Goal: Information Seeking & Learning: Find specific fact

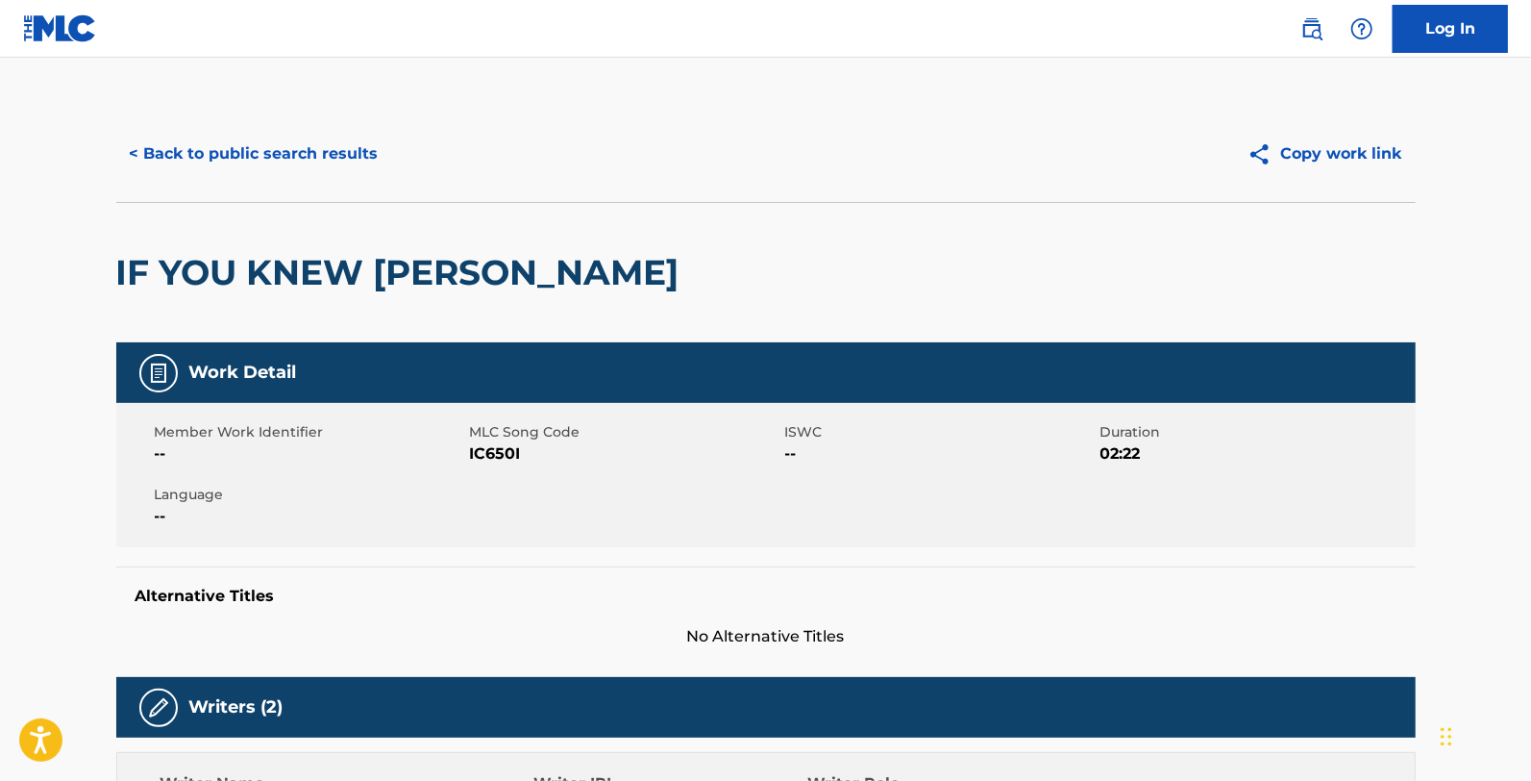
click at [318, 130] on button "< Back to public search results" at bounding box center [254, 154] width 276 height 48
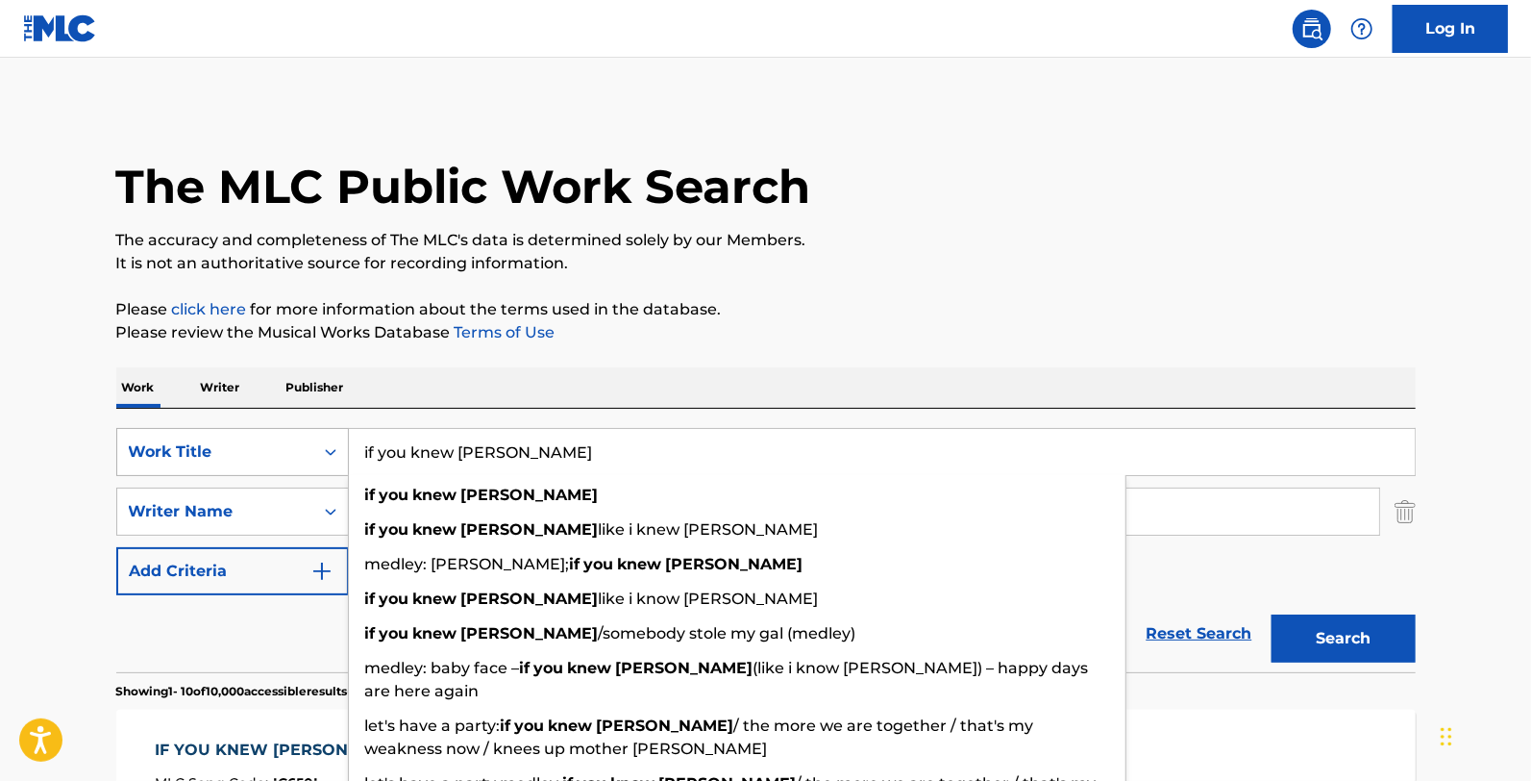
drag, startPoint x: 534, startPoint y: 469, endPoint x: 329, endPoint y: 467, distance: 204.8
click at [329, 467] on div "SearchWithCriteria288764d7-7600-4bf2-b1f1-a82825666df8 Work Title if you knew […" at bounding box center [766, 452] width 1300 height 48
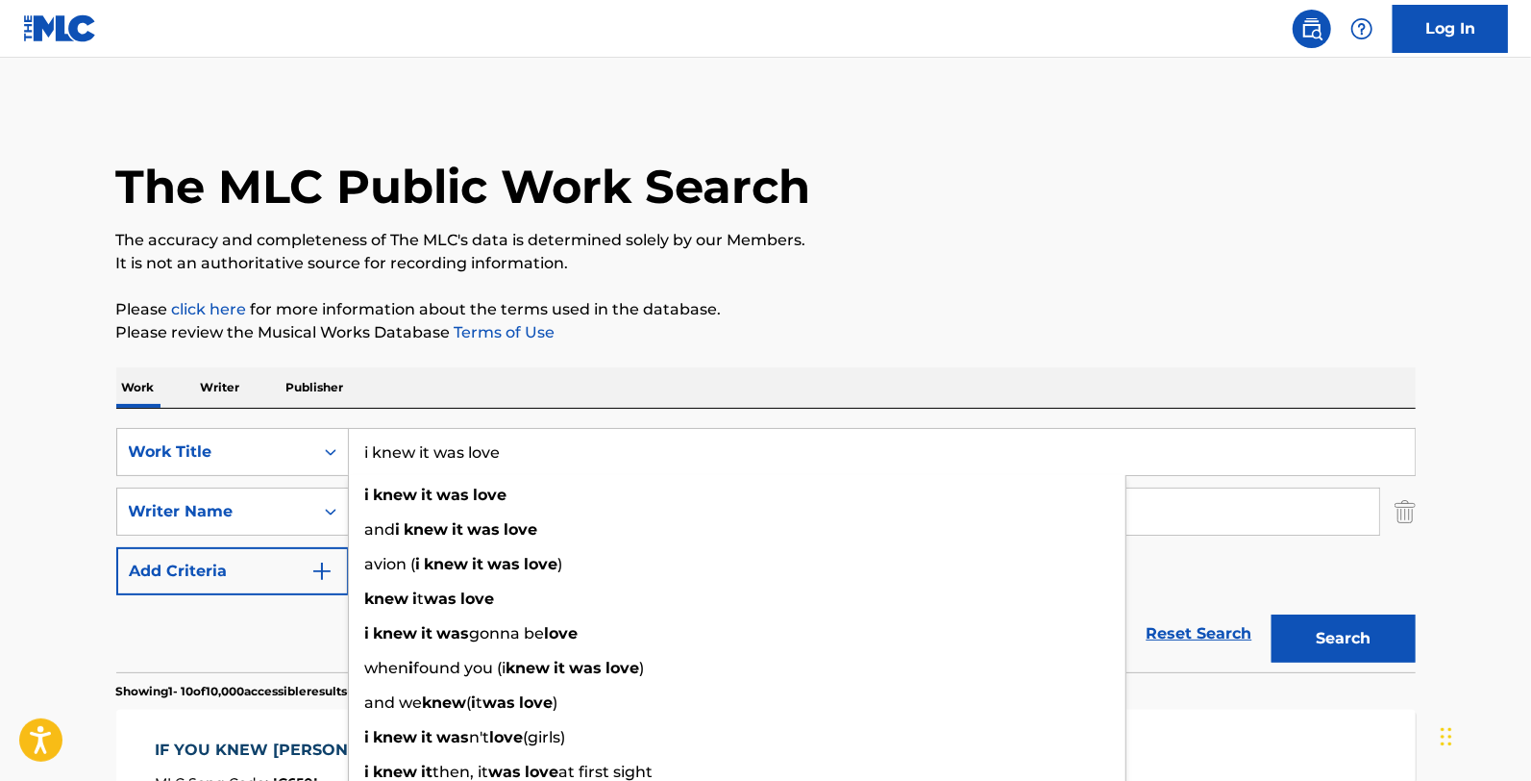
type input "i knew it was love"
click at [514, 386] on div "Work Writer Publisher" at bounding box center [766, 387] width 1300 height 40
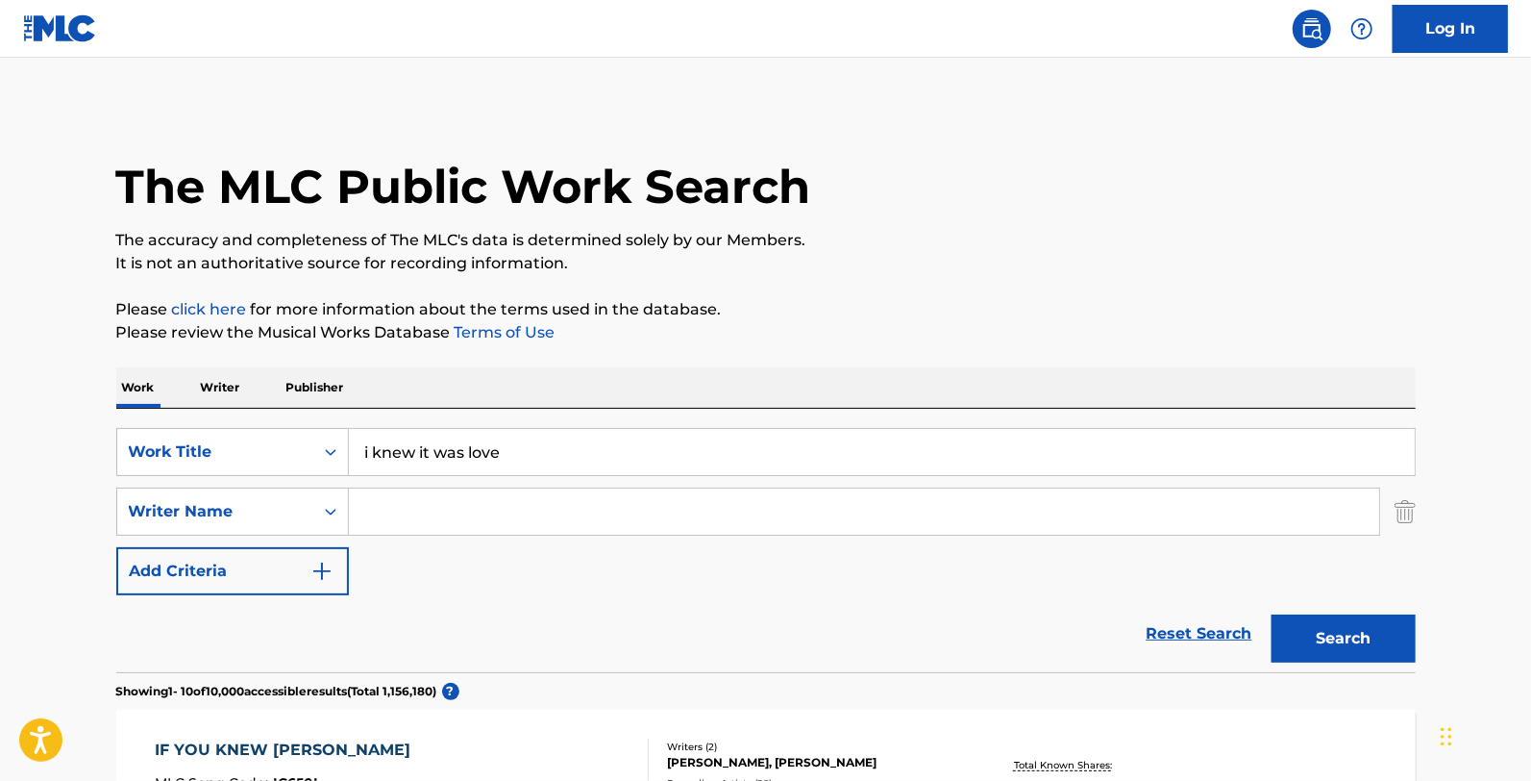
click at [447, 512] on input "Search Form" at bounding box center [864, 511] width 1031 height 46
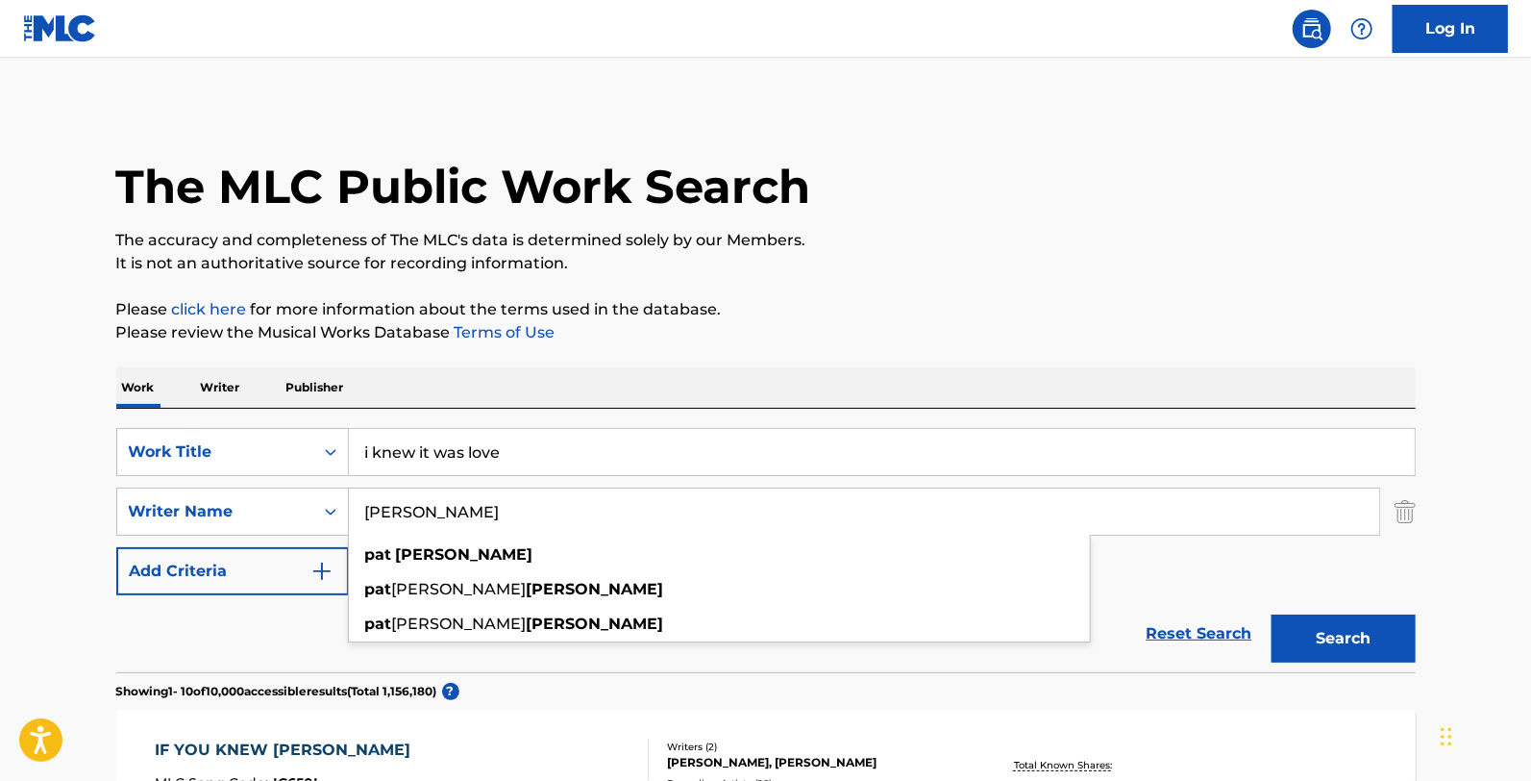
type input "[PERSON_NAME]"
click at [1272, 614] on button "Search" at bounding box center [1344, 638] width 144 height 48
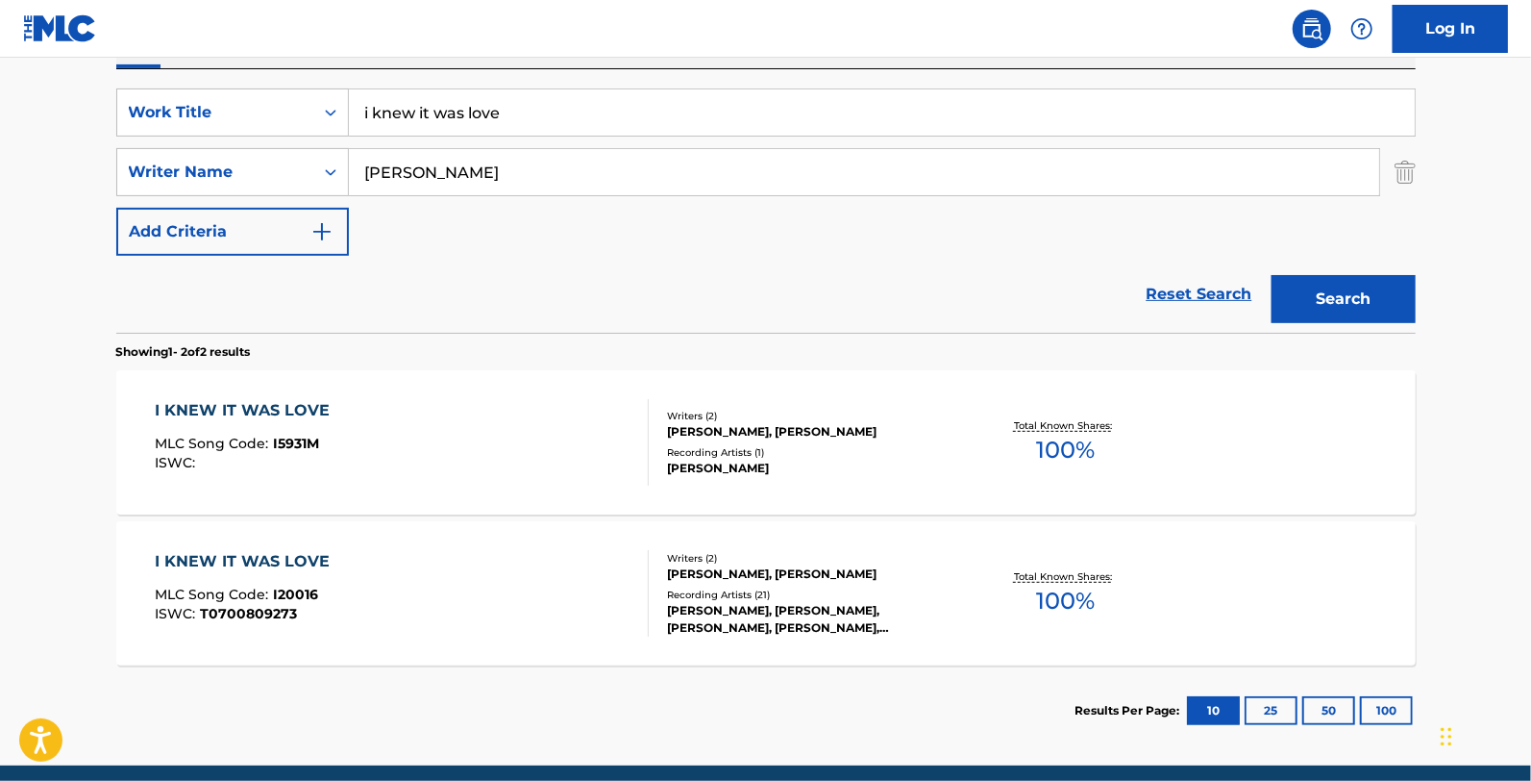
scroll to position [416, 0]
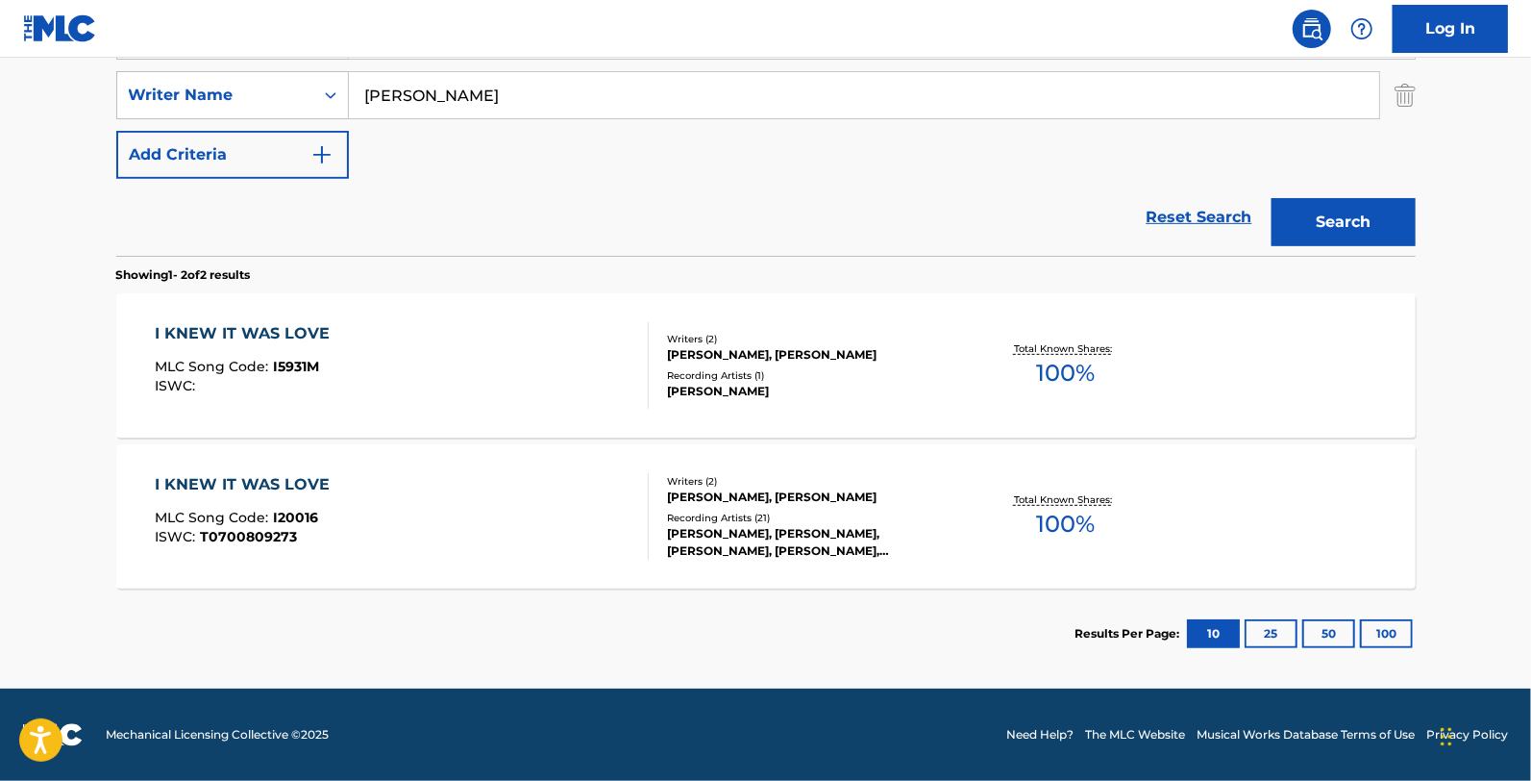
click at [780, 507] on div "Writers ( 2 ) [PERSON_NAME], [PERSON_NAME] Recording Artists ( 21 ) [PERSON_NAM…" at bounding box center [803, 517] width 309 height 86
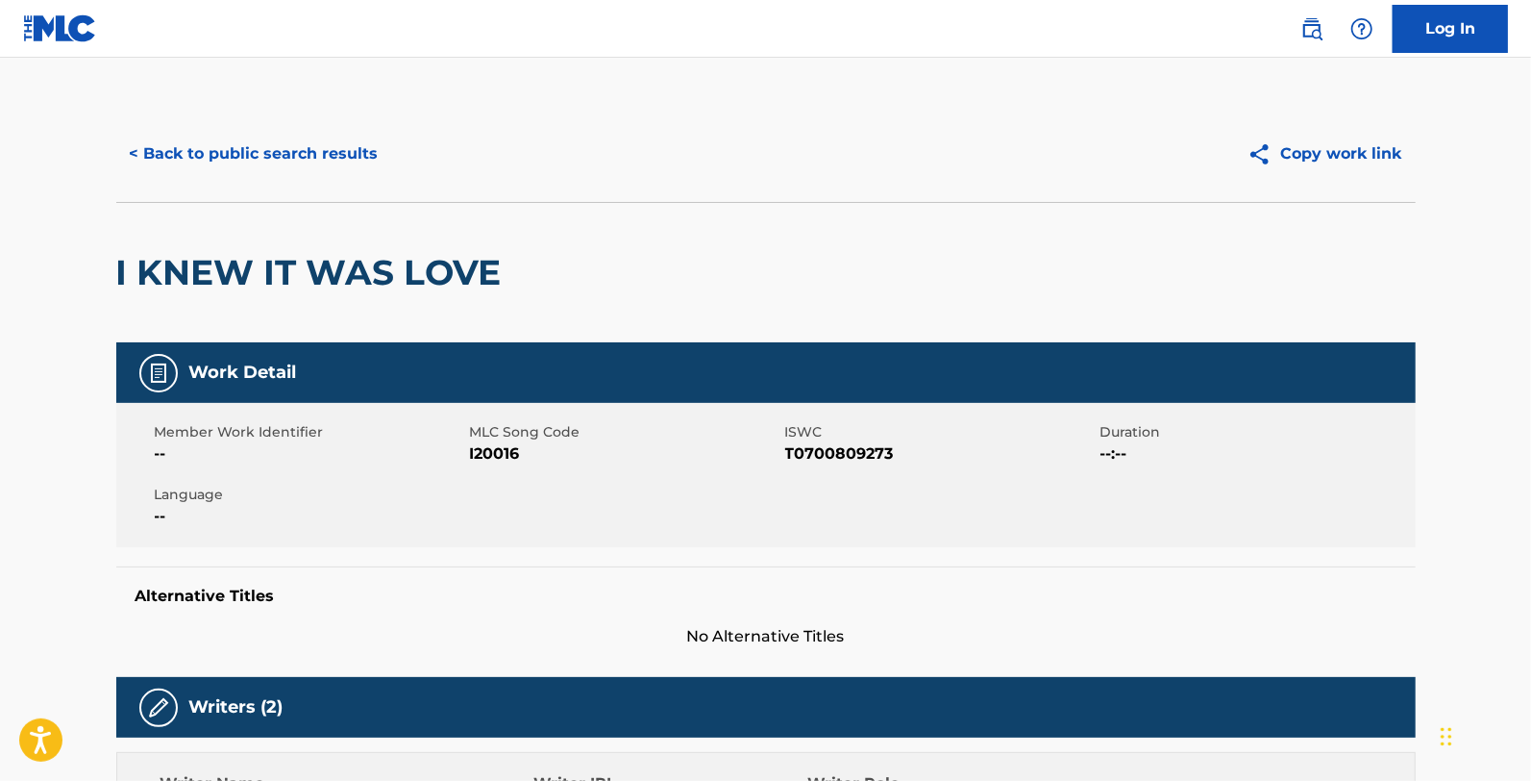
click at [280, 144] on button "< Back to public search results" at bounding box center [254, 154] width 276 height 48
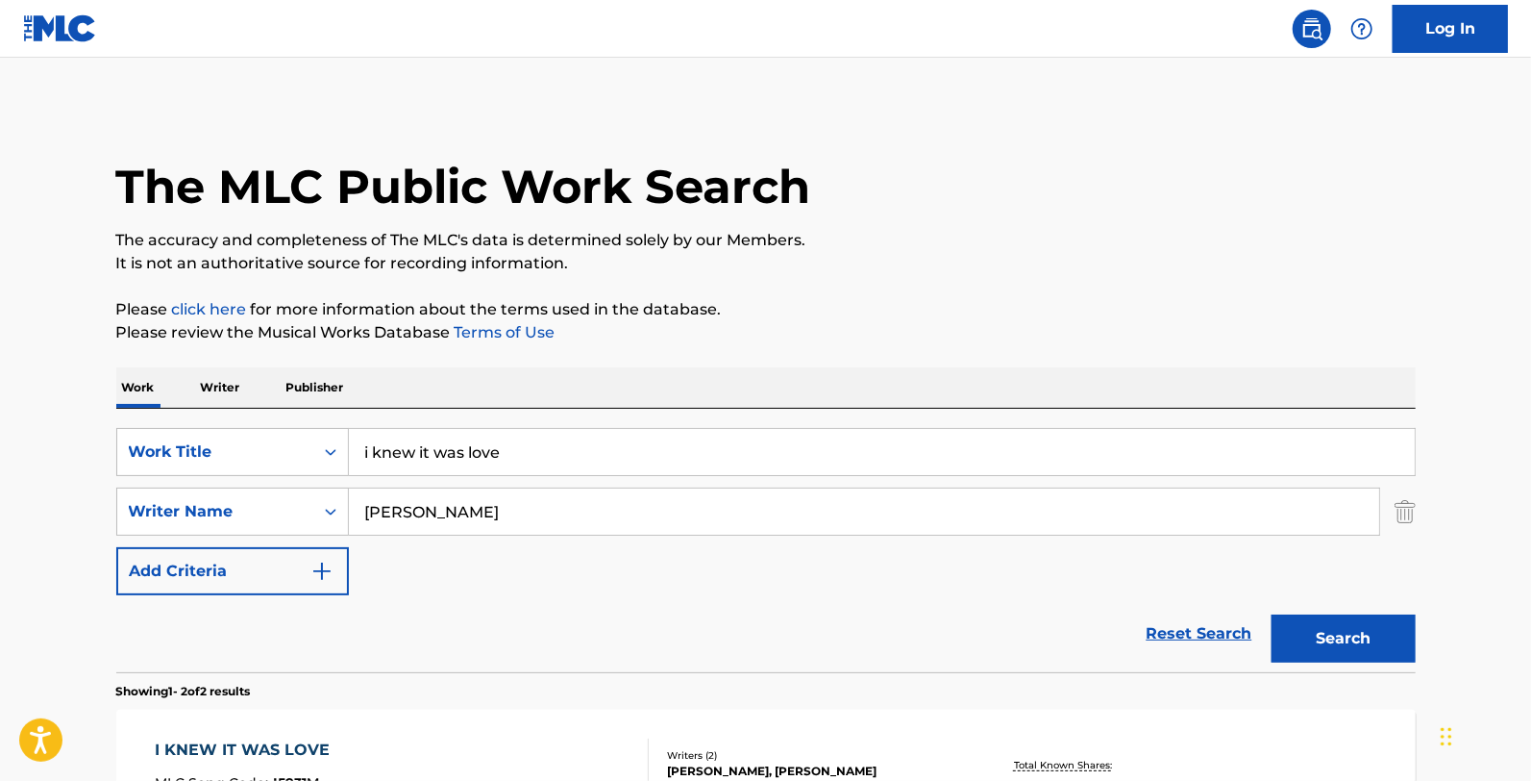
scroll to position [306, 0]
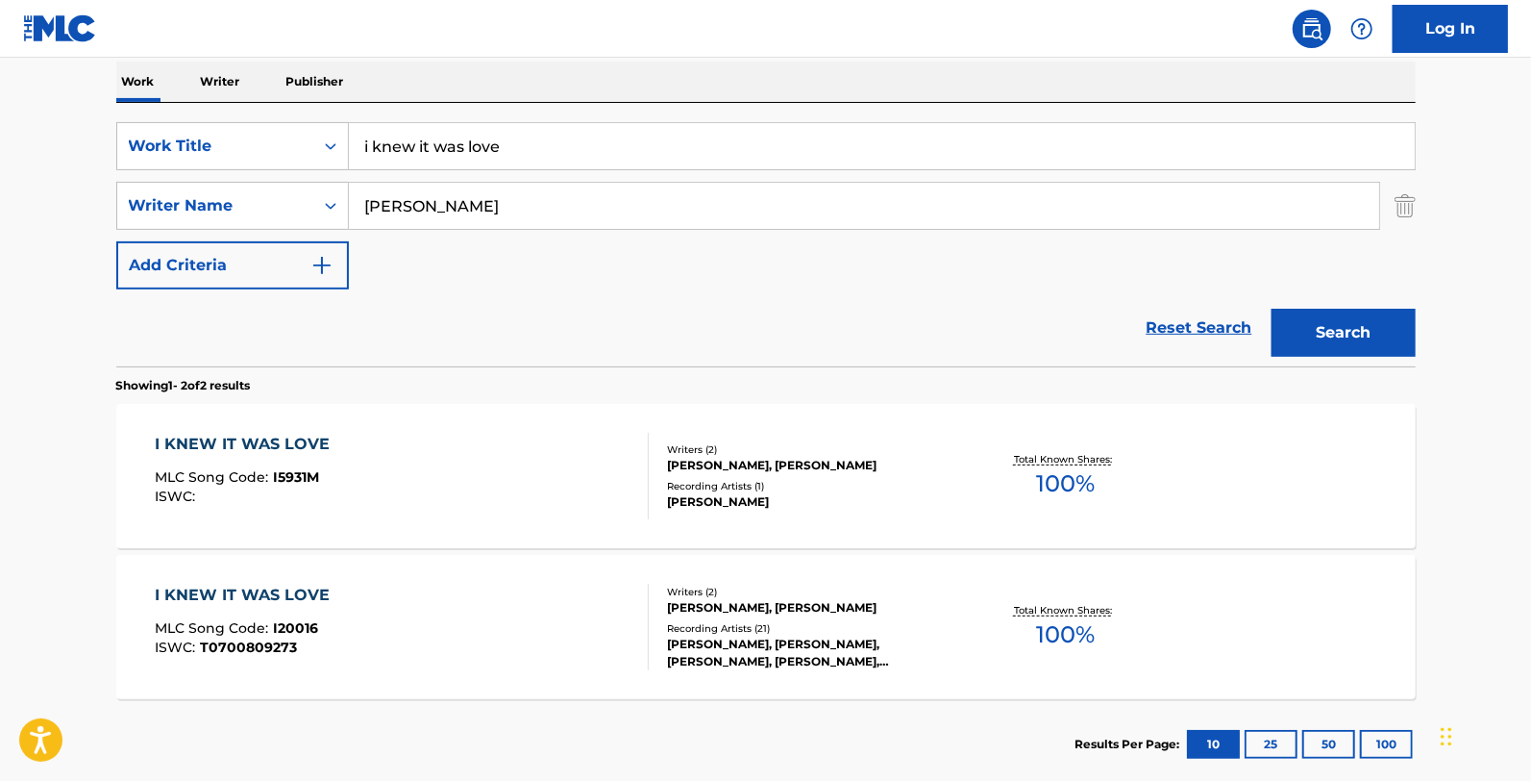
click at [414, 418] on div "I KNEW IT WAS LOVE MLC Song Code : I5931M ISWC : Writers ( 2 ) [PERSON_NAME], […" at bounding box center [766, 476] width 1300 height 144
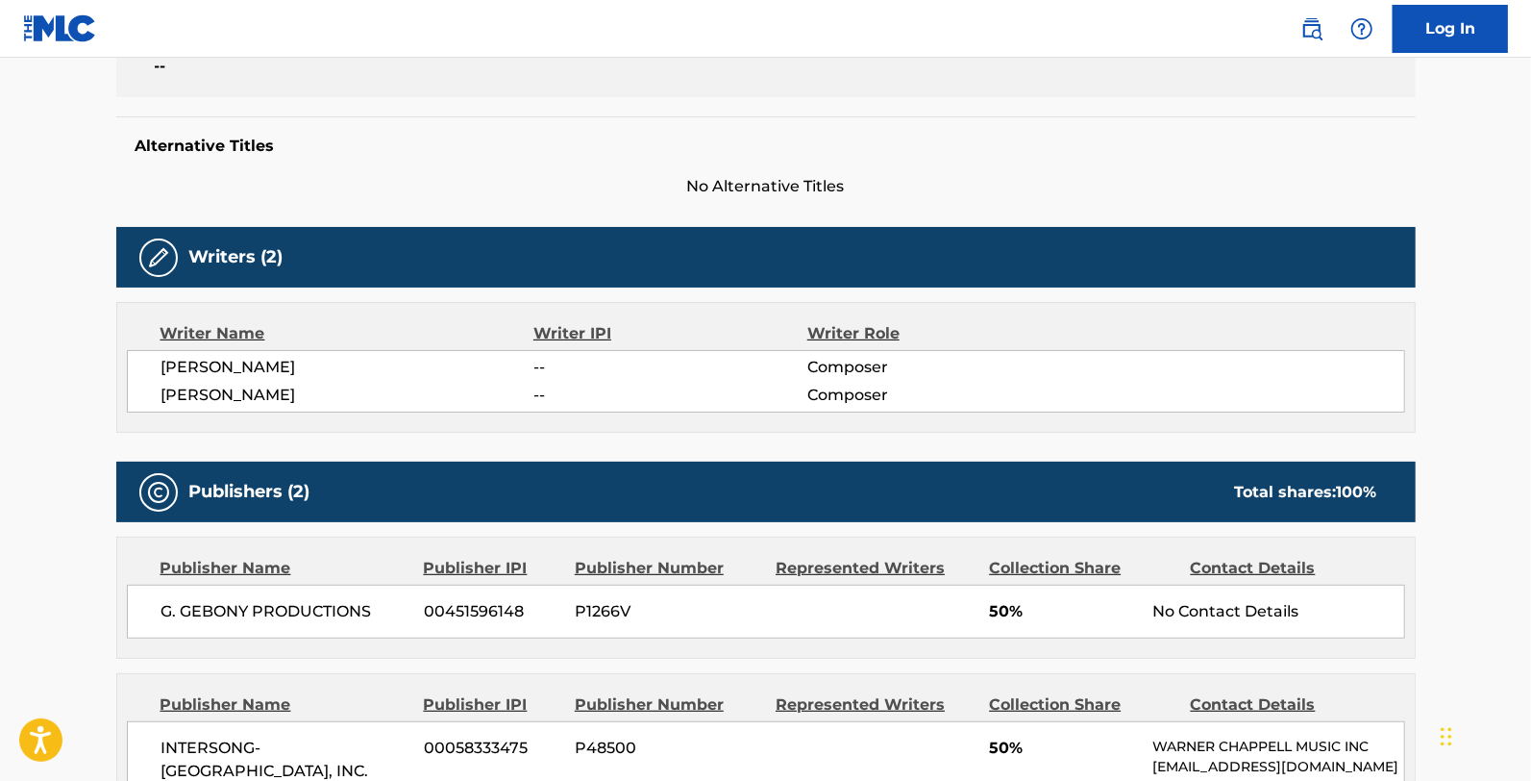
scroll to position [737, 0]
